Goal: Information Seeking & Learning: Learn about a topic

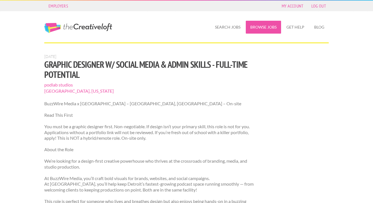
click at [277, 22] on link "Browse Jobs" at bounding box center [263, 27] width 35 height 13
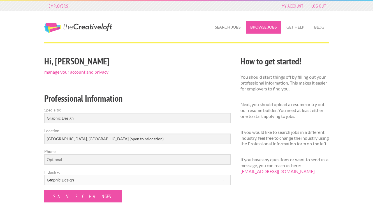
click at [280, 31] on link "Browse Jobs" at bounding box center [263, 27] width 35 height 13
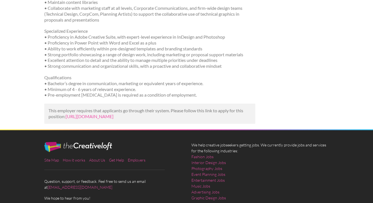
scroll to position [359, 0]
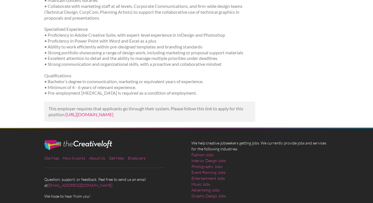
click at [108, 117] on link "https://www.linkedin.com/jobs/view/proposal-graphic-artist-at-kci-4291940729?ut…" at bounding box center [90, 114] width 48 height 5
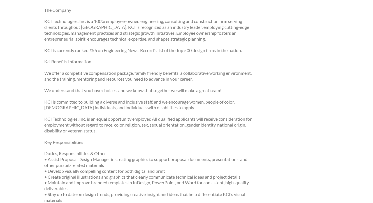
scroll to position [53, 0]
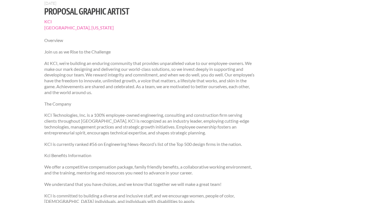
click at [156, 107] on p "The Company" at bounding box center [149, 104] width 211 height 6
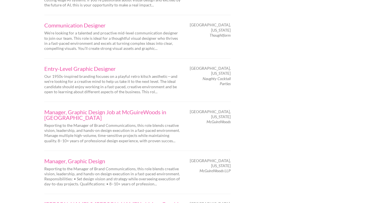
scroll to position [856, 0]
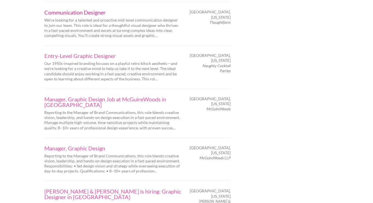
click at [75, 15] on link "Communication Designer" at bounding box center [112, 13] width 137 height 6
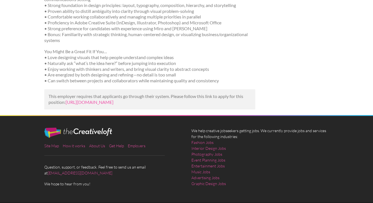
scroll to position [244, 0]
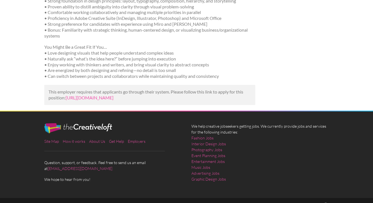
click at [148, 79] on p "You Might Be a Great Fit If You… • Love designing visuals that help people unde…" at bounding box center [149, 61] width 211 height 35
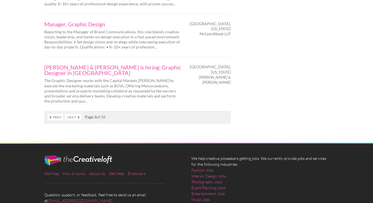
scroll to position [984, 0]
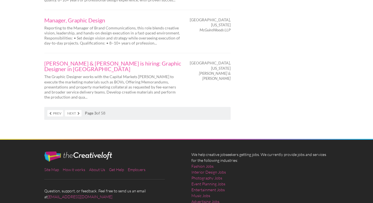
click at [65, 117] on link "Next" at bounding box center [73, 113] width 17 height 6
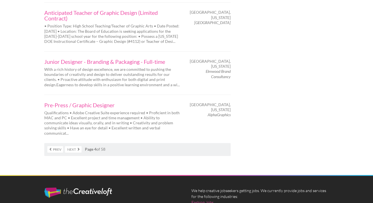
scroll to position [978, 0]
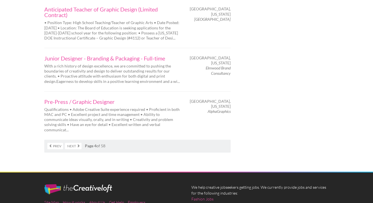
click at [65, 144] on link "Next" at bounding box center [73, 146] width 17 height 6
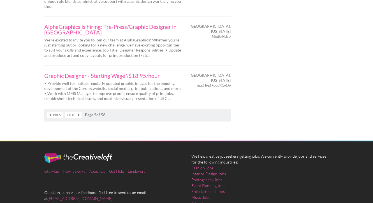
scroll to position [1028, 0]
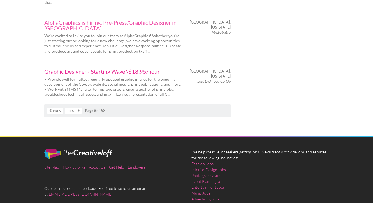
click at [94, 74] on link "Graphic Designer - Starting Wage \$18.95/hour" at bounding box center [112, 72] width 137 height 6
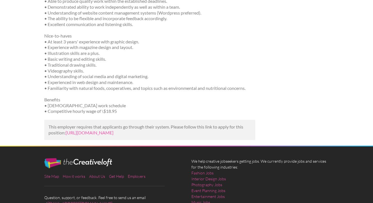
scroll to position [256, 0]
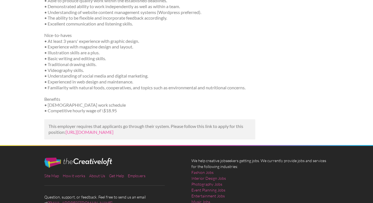
click at [142, 91] on p "Nice-to-haves • At least 3 years' experience with graphic design. • Experience …" at bounding box center [149, 62] width 211 height 58
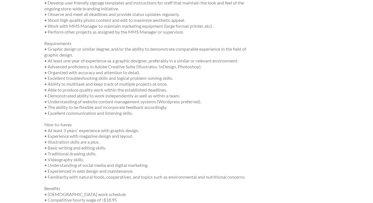
scroll to position [0, 0]
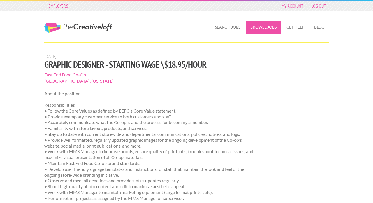
click at [274, 26] on link "Browse Jobs" at bounding box center [263, 27] width 35 height 13
